Goal: Information Seeking & Learning: Learn about a topic

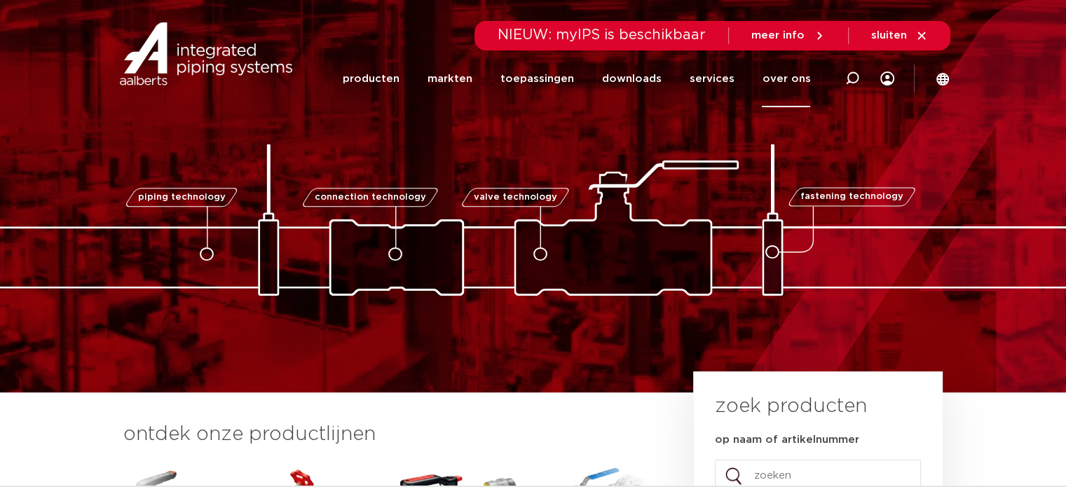
click at [787, 78] on link "over ons" at bounding box center [786, 78] width 48 height 57
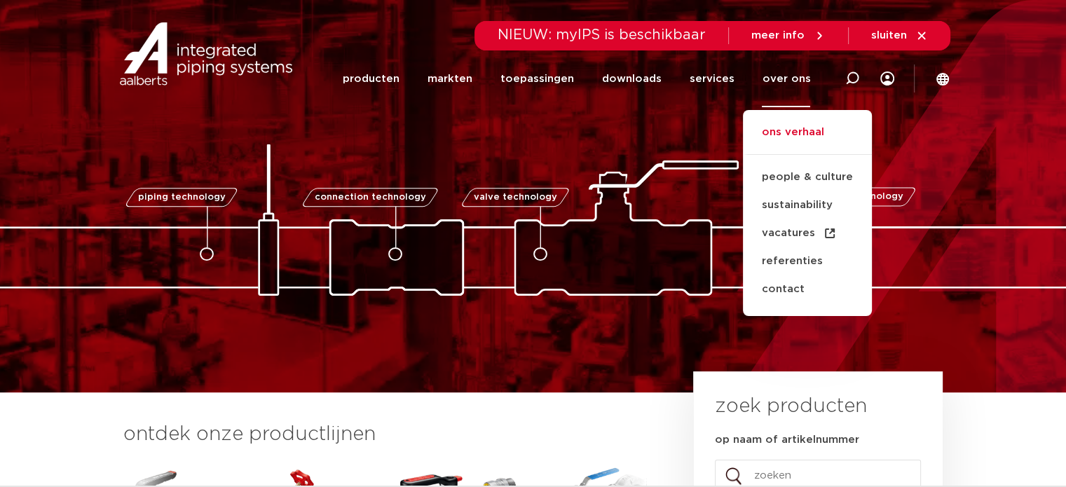
click at [799, 129] on link "ons verhaal" at bounding box center [807, 139] width 129 height 31
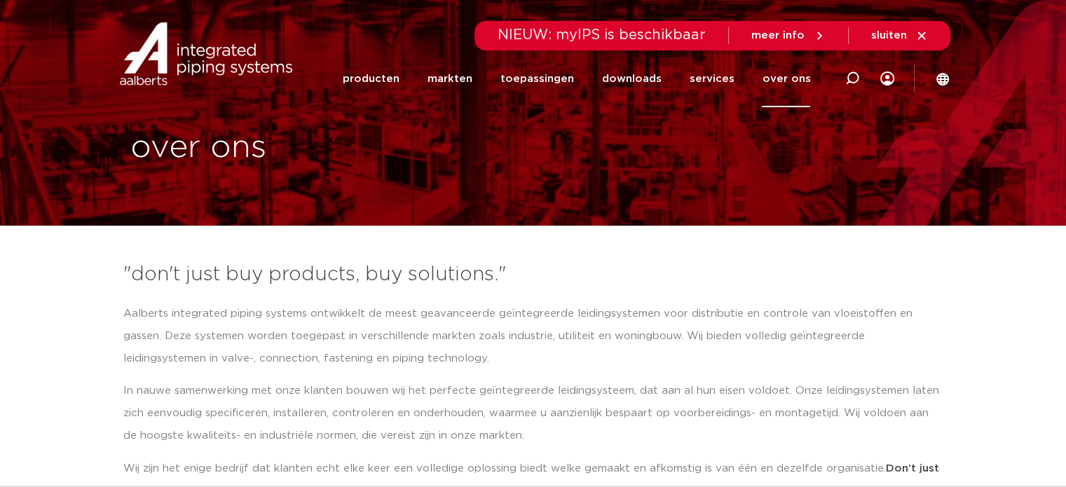
click at [802, 75] on link "over ons" at bounding box center [786, 78] width 48 height 57
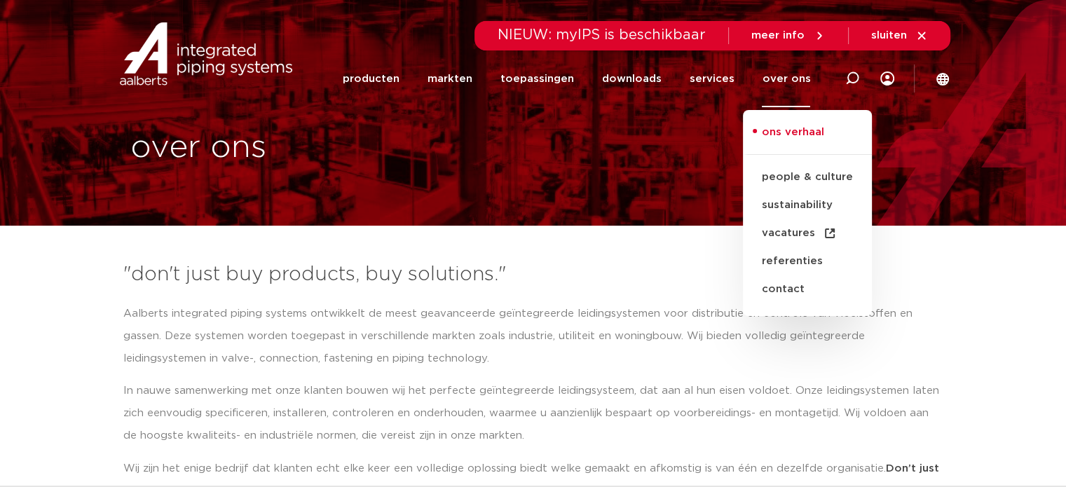
click at [777, 137] on link "ons verhaal" at bounding box center [807, 139] width 129 height 31
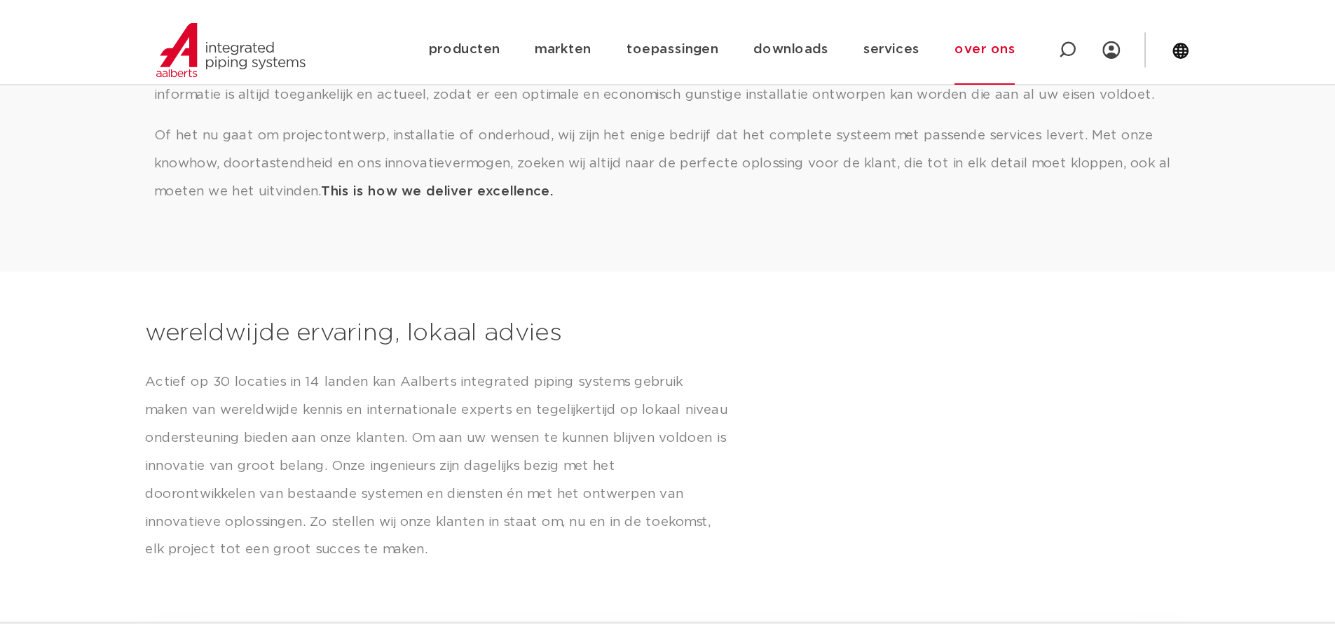
scroll to position [685, 0]
